Goal: Communication & Community: Answer question/provide support

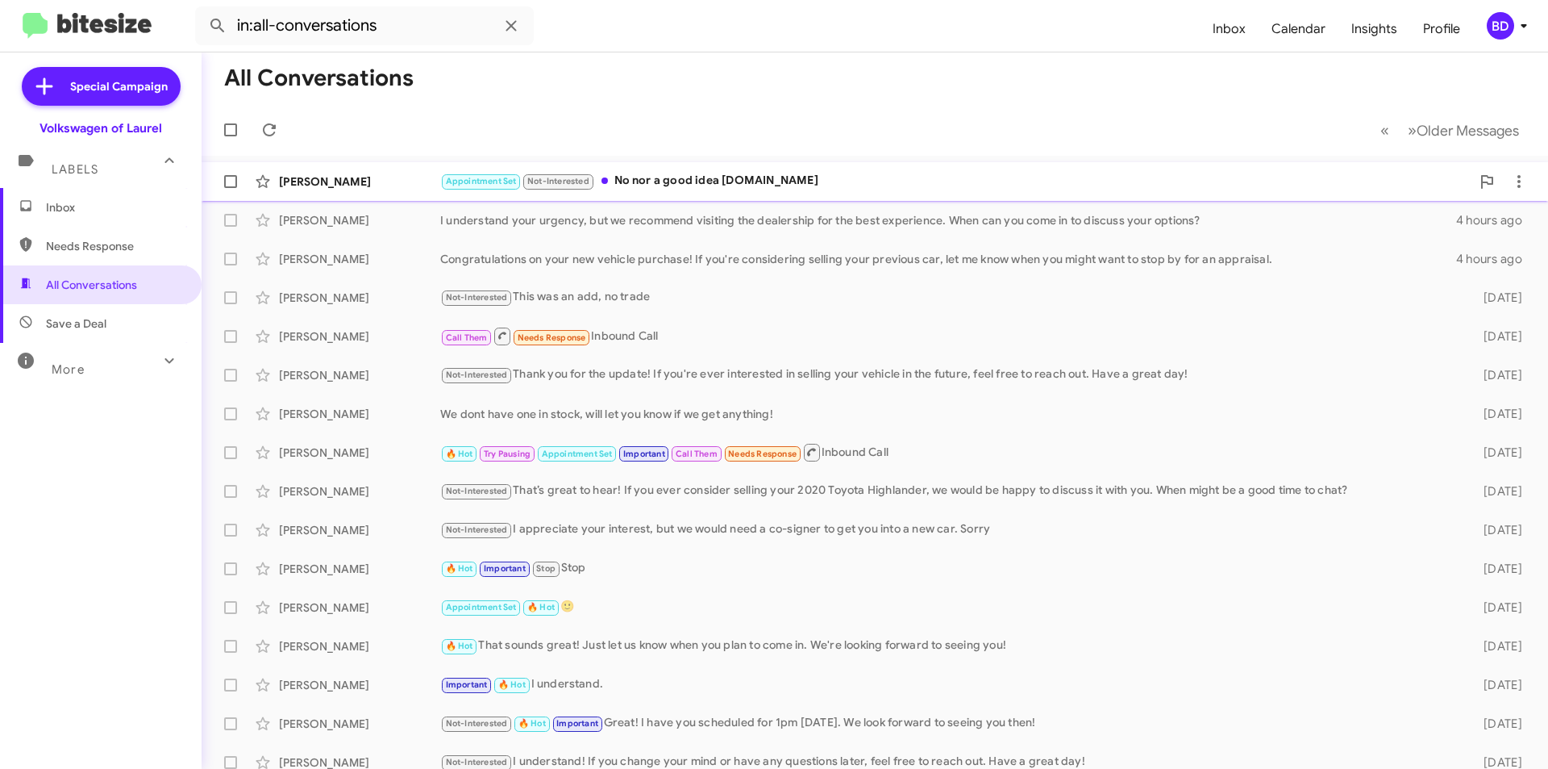
click at [798, 175] on div "Appointment Set Not-Interested No nor a good idea [DOMAIN_NAME]" at bounding box center [955, 181] width 1031 height 19
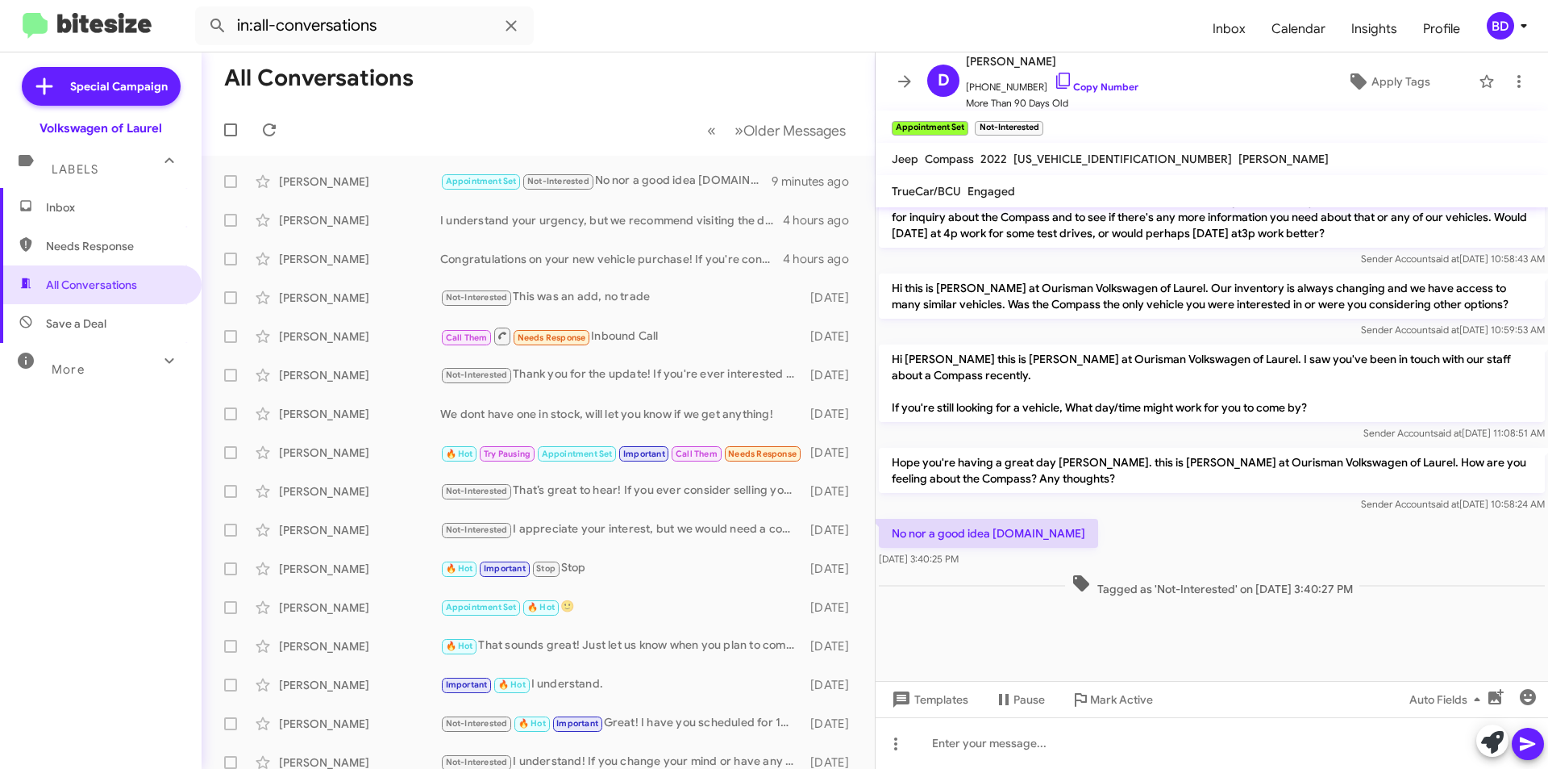
scroll to position [1969, 0]
click at [1492, 741] on icon at bounding box center [1492, 742] width 23 height 23
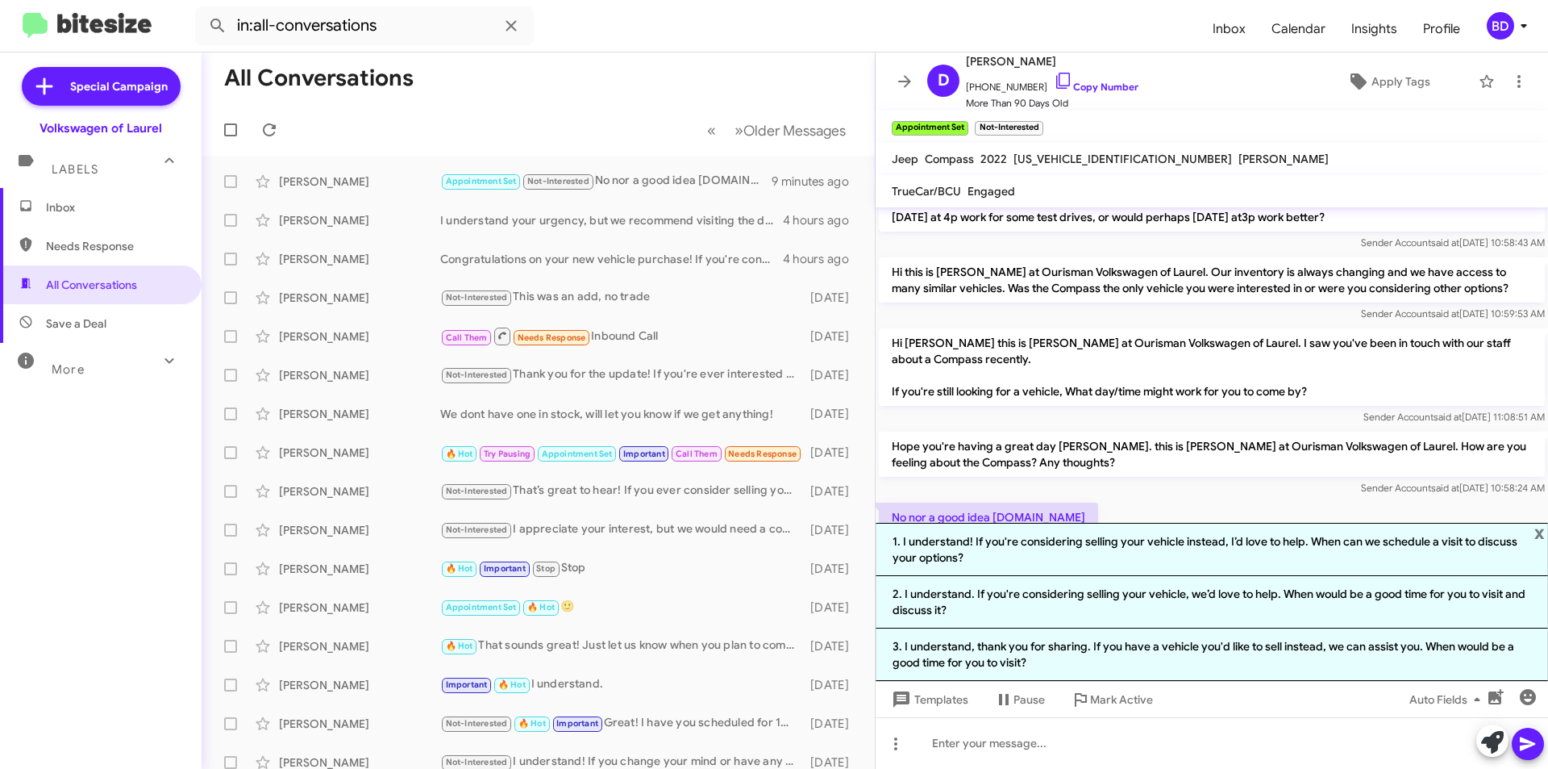
drag, startPoint x: 1093, startPoint y: 89, endPoint x: 719, endPoint y: 53, distance: 375.9
click at [1091, 88] on link "Copy Number" at bounding box center [1096, 87] width 85 height 12
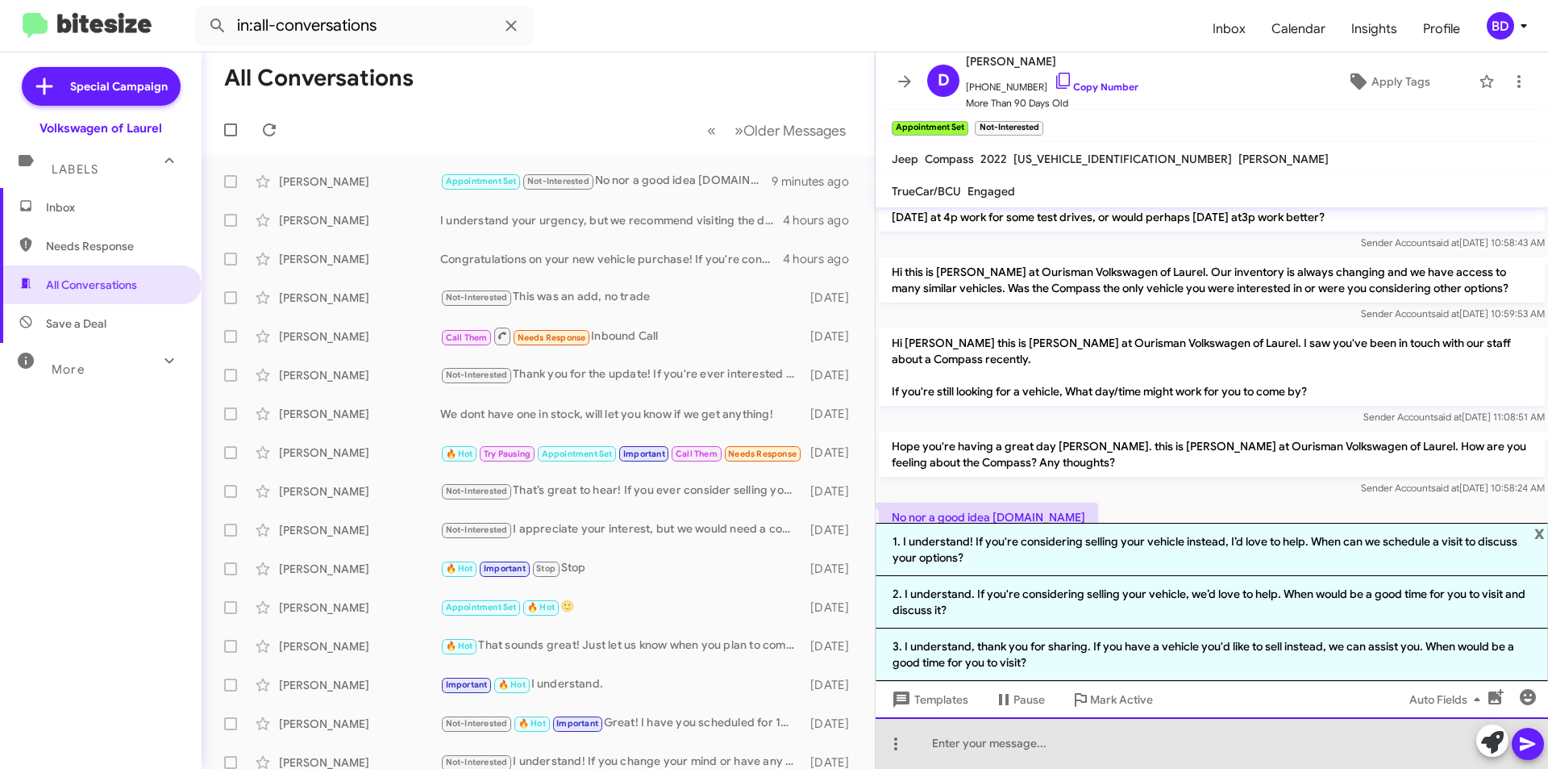
click at [1079, 731] on div at bounding box center [1212, 743] width 673 height 52
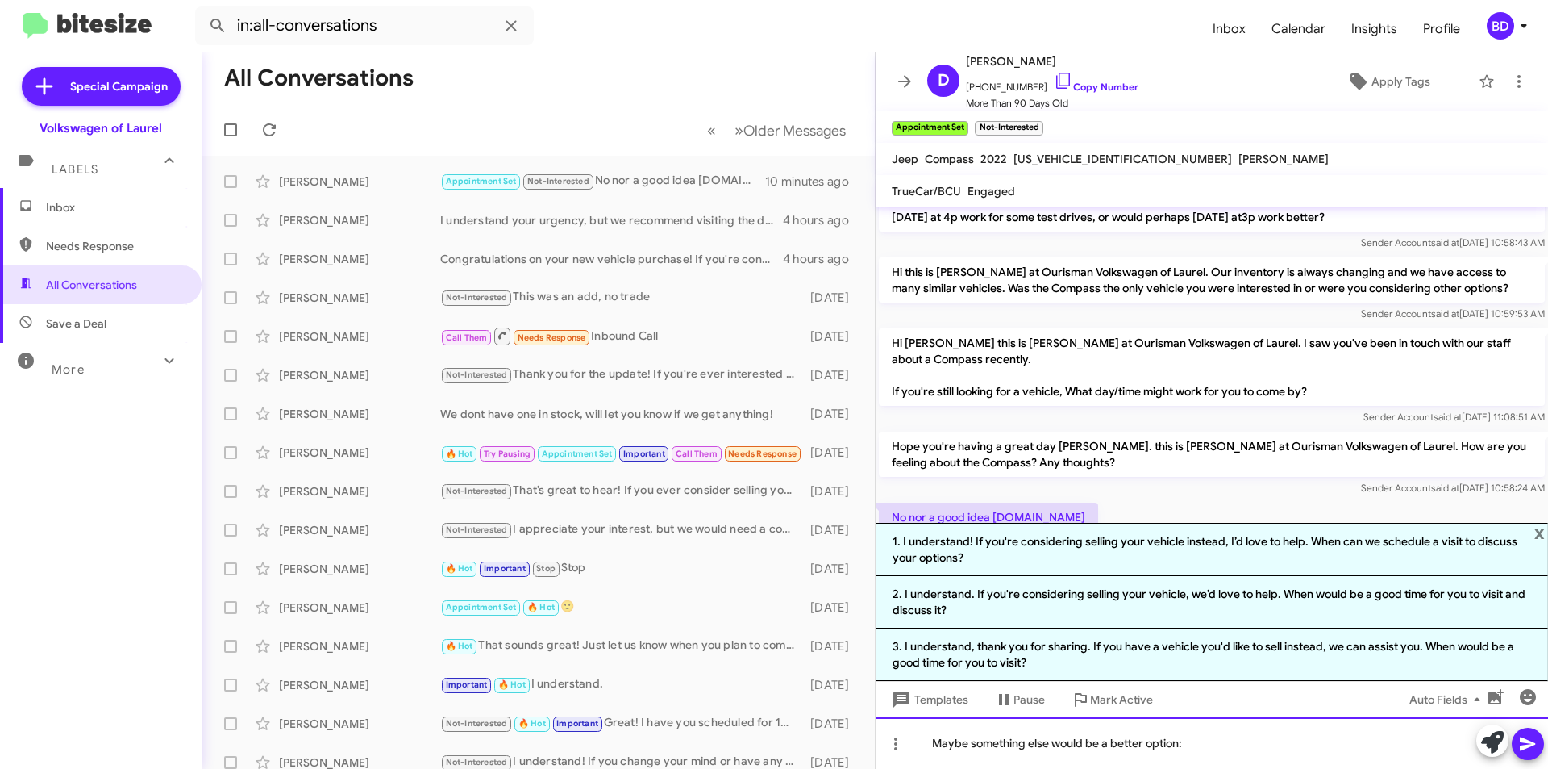
click at [1246, 744] on div "Maybe something else would be a better option:" at bounding box center [1212, 743] width 673 height 52
click at [1531, 744] on icon at bounding box center [1527, 744] width 15 height 14
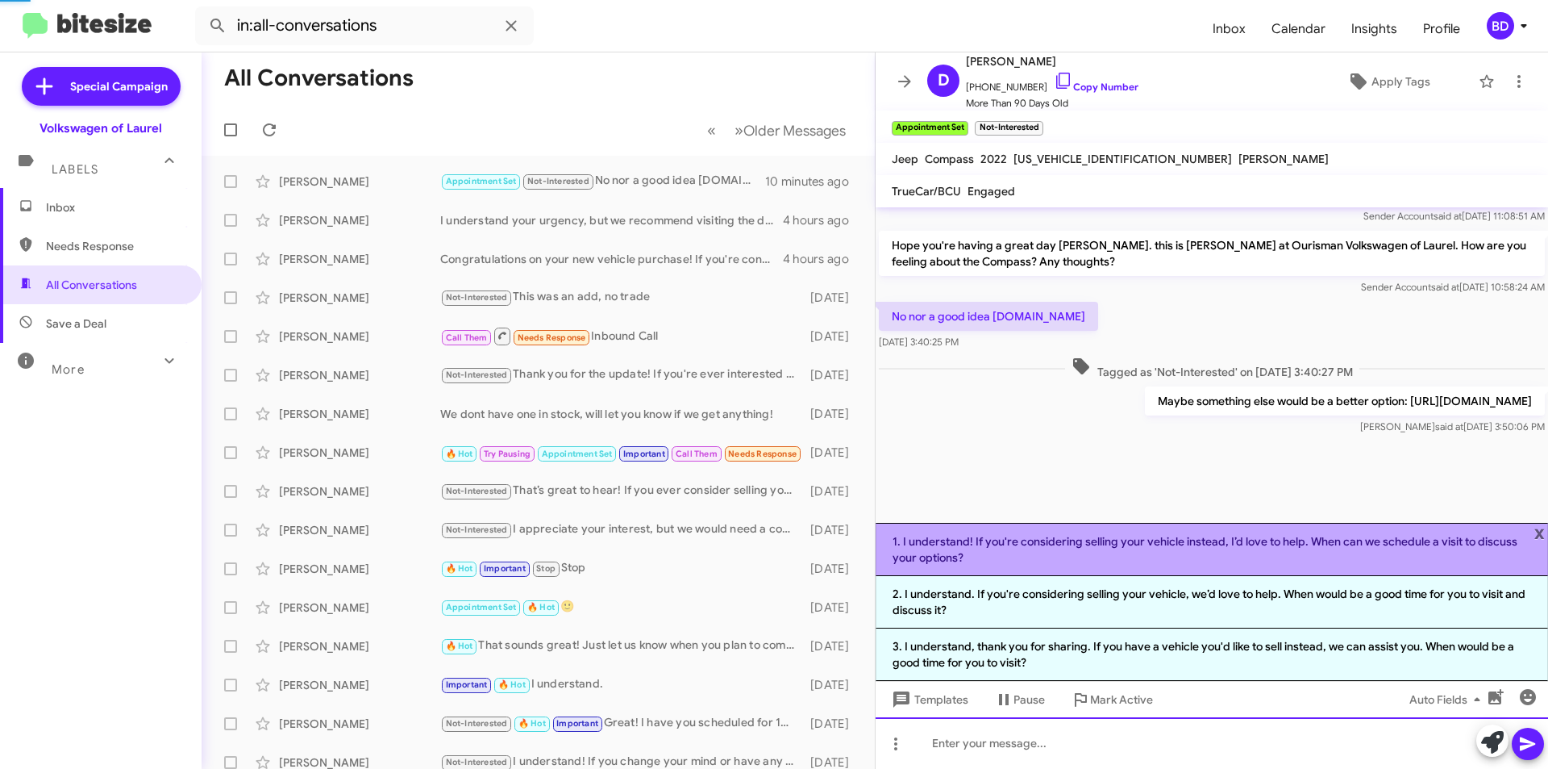
scroll to position [0, 0]
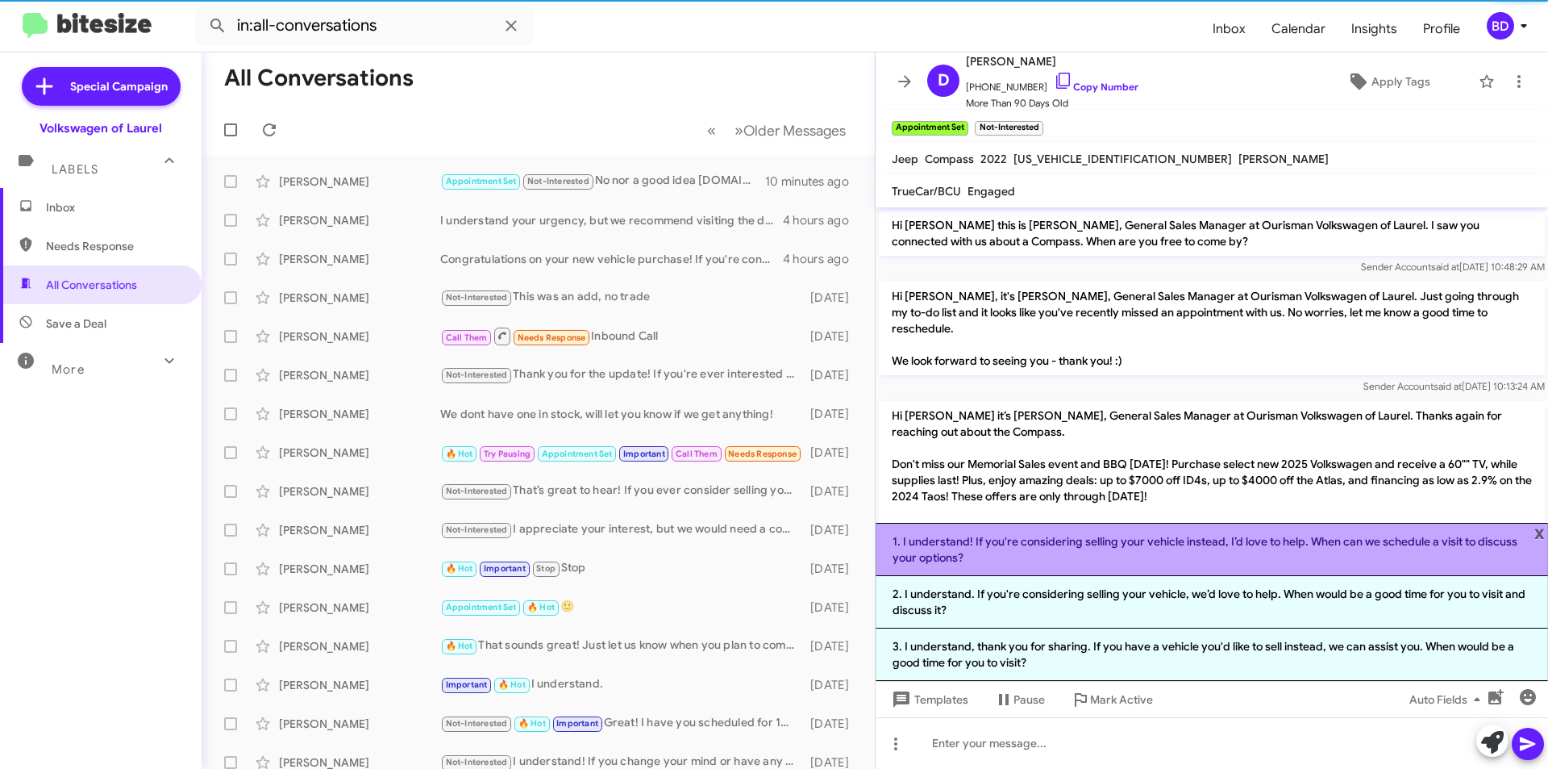
click at [1545, 534] on li "1. I understand! If you're considering selling your vehicle instead, I’d love t…" at bounding box center [1212, 549] width 673 height 53
